Goal: Find specific page/section

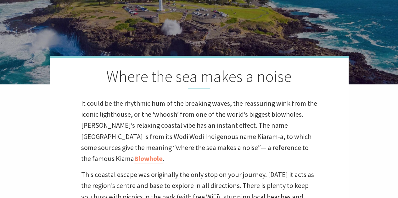
scroll to position [126, 0]
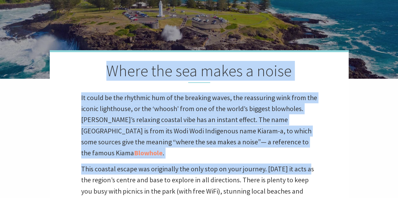
drag, startPoint x: 111, startPoint y: 70, endPoint x: 316, endPoint y: 151, distance: 220.7
click at [316, 151] on div "Where the sea makes a noise It could be the rhythmic hum of the breaking waves,…" at bounding box center [199, 159] width 299 height 218
click at [316, 149] on div "Where the sea makes a noise It could be the rhythmic hum of the breaking waves,…" at bounding box center [199, 159] width 299 height 218
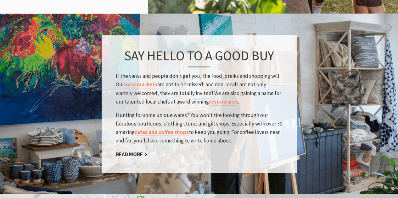
scroll to position [1163, 0]
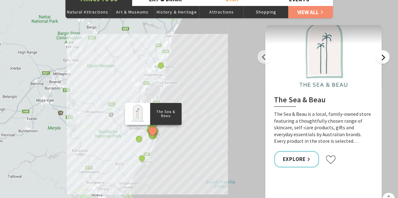
click at [380, 50] on button "Next" at bounding box center [383, 57] width 14 height 14
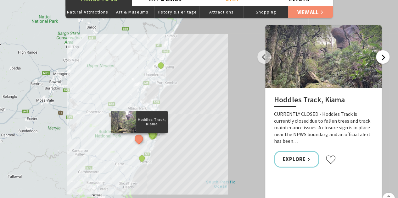
click at [379, 50] on button "Next" at bounding box center [383, 57] width 14 height 14
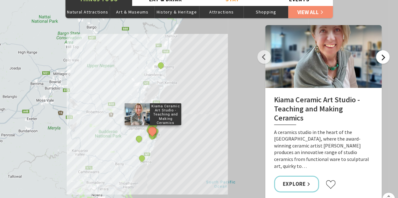
click at [379, 50] on button "Next" at bounding box center [383, 57] width 14 height 14
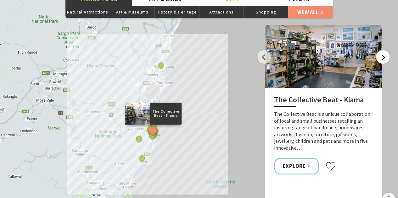
click at [379, 50] on button "Next" at bounding box center [383, 57] width 14 height 14
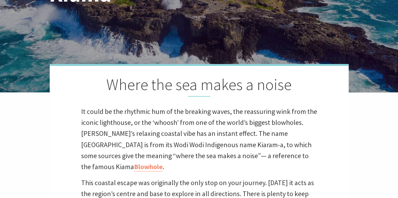
scroll to position [0, 0]
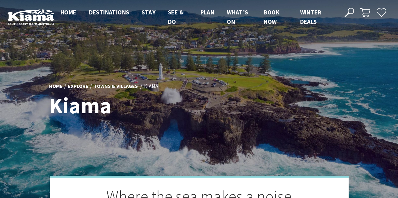
click at [140, 86] on li "Towns & Villages" at bounding box center [118, 86] width 49 height 8
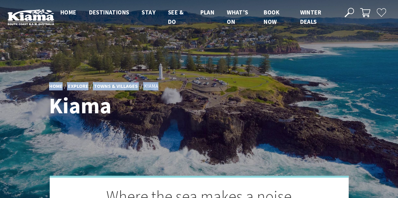
click at [140, 86] on li "Towns & Villages" at bounding box center [118, 86] width 49 height 8
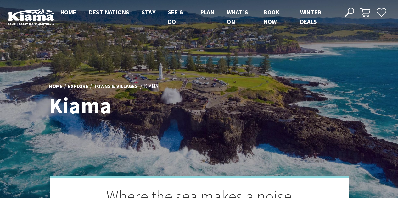
click at [192, 99] on h1 "Kiama" at bounding box center [138, 106] width 178 height 24
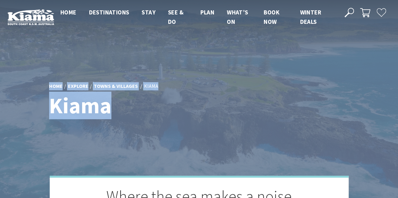
drag, startPoint x: 242, startPoint y: 95, endPoint x: 355, endPoint y: 56, distance: 119.7
